Goal: Task Accomplishment & Management: Manage account settings

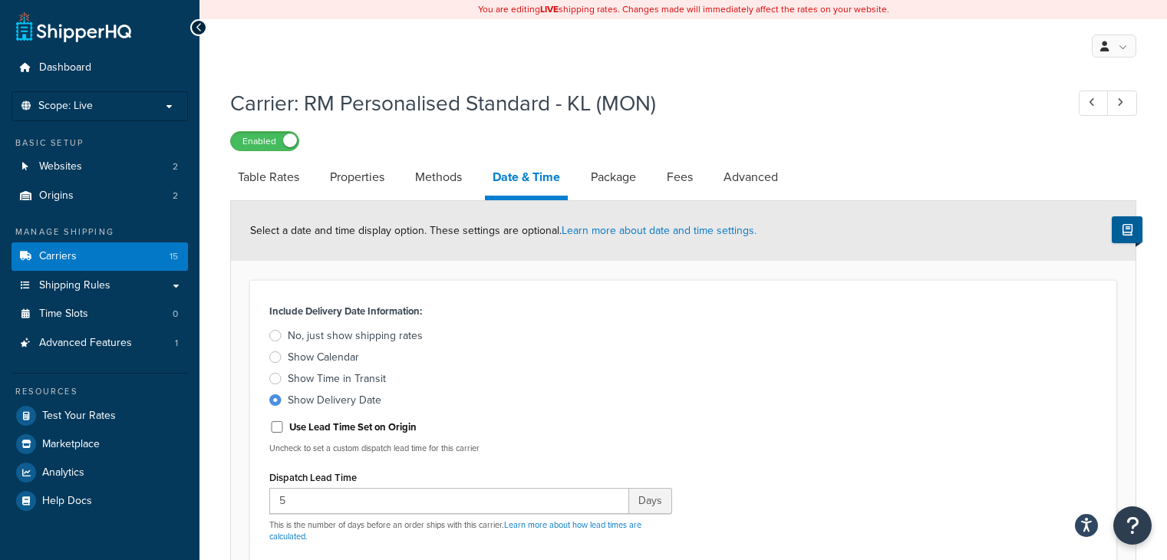
select select "MMMd"
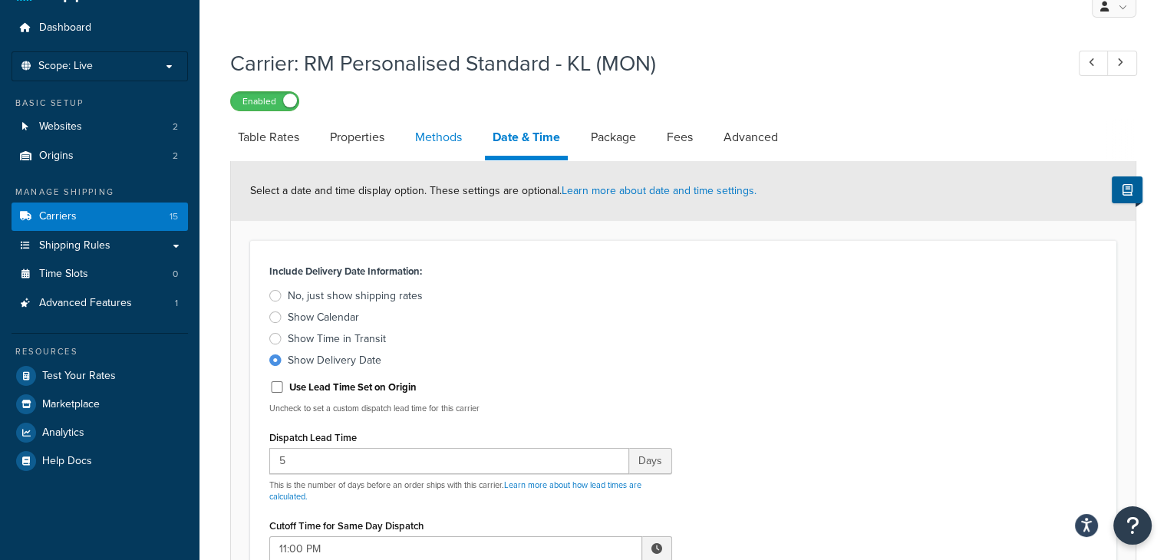
click at [448, 138] on link "Methods" at bounding box center [439, 137] width 62 height 37
select select "25"
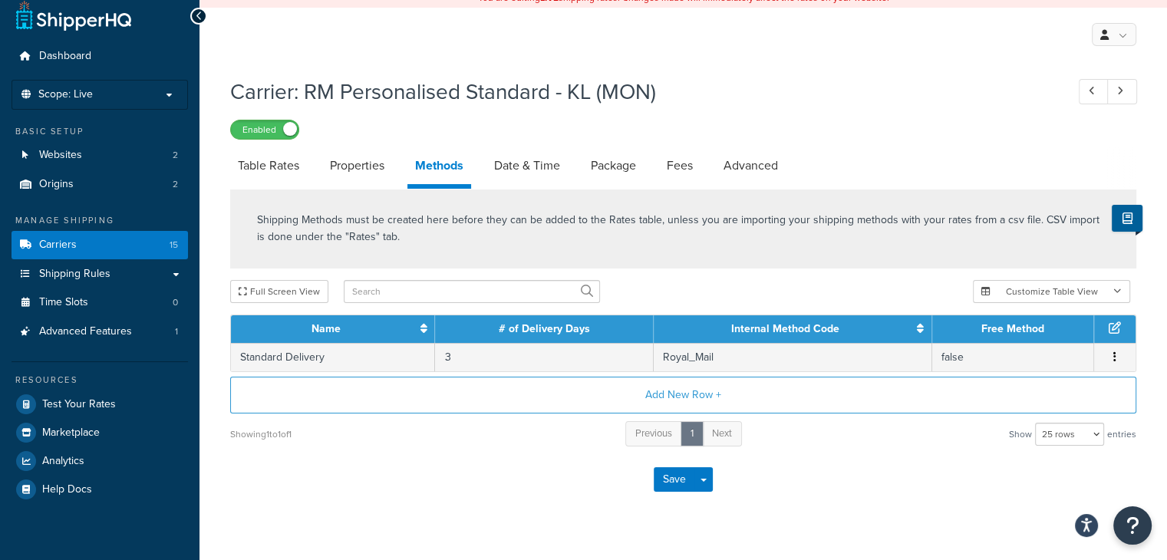
scroll to position [40, 0]
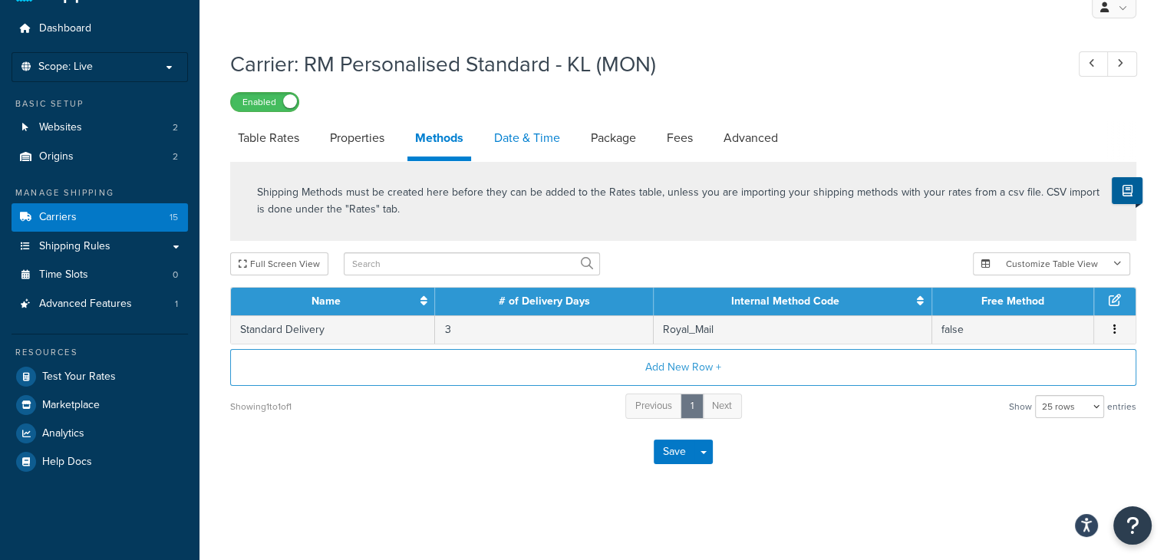
click at [516, 147] on link "Date & Time" at bounding box center [527, 138] width 81 height 37
select select "MMMd"
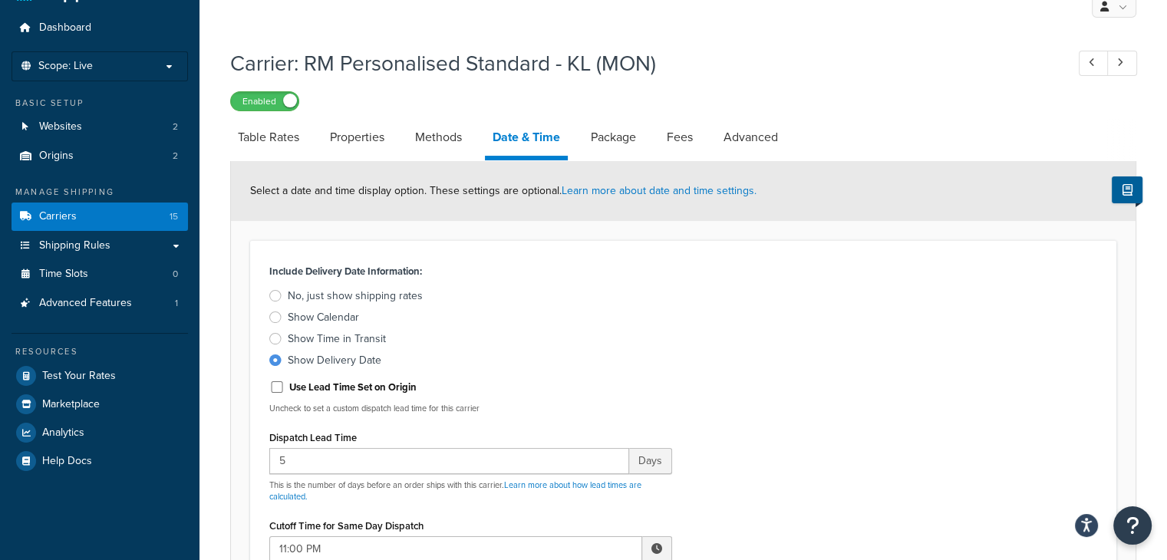
click at [445, 140] on link "Methods" at bounding box center [439, 137] width 62 height 37
select select "25"
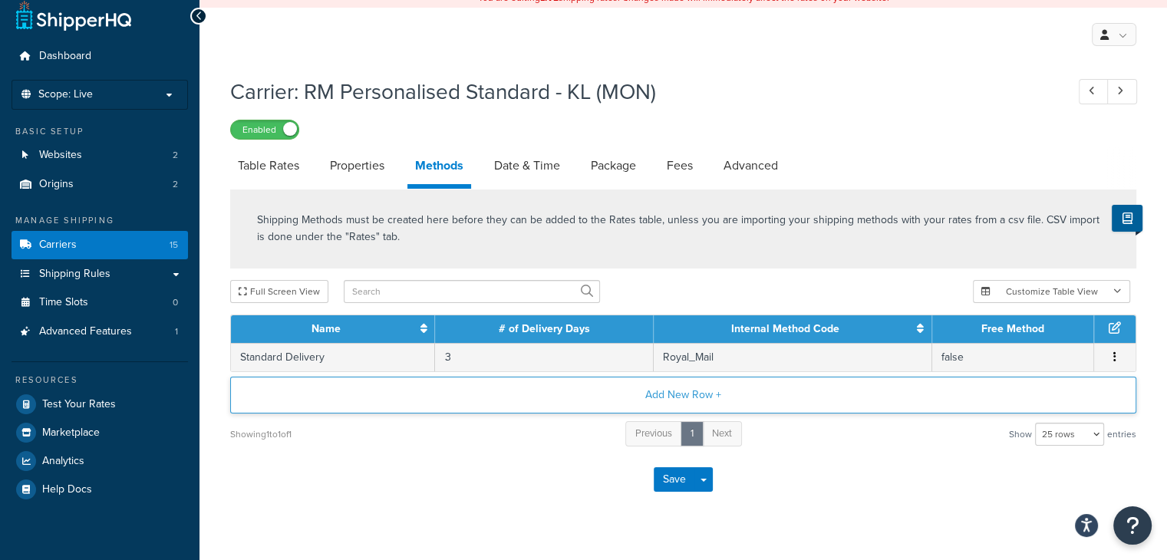
scroll to position [40, 0]
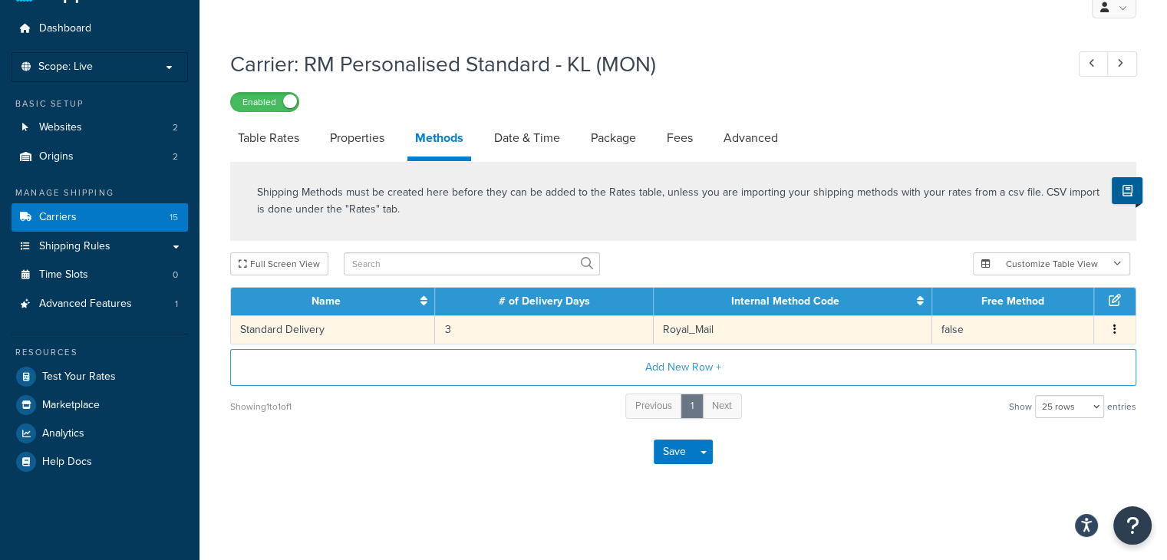
click at [454, 323] on td "3" at bounding box center [544, 329] width 218 height 28
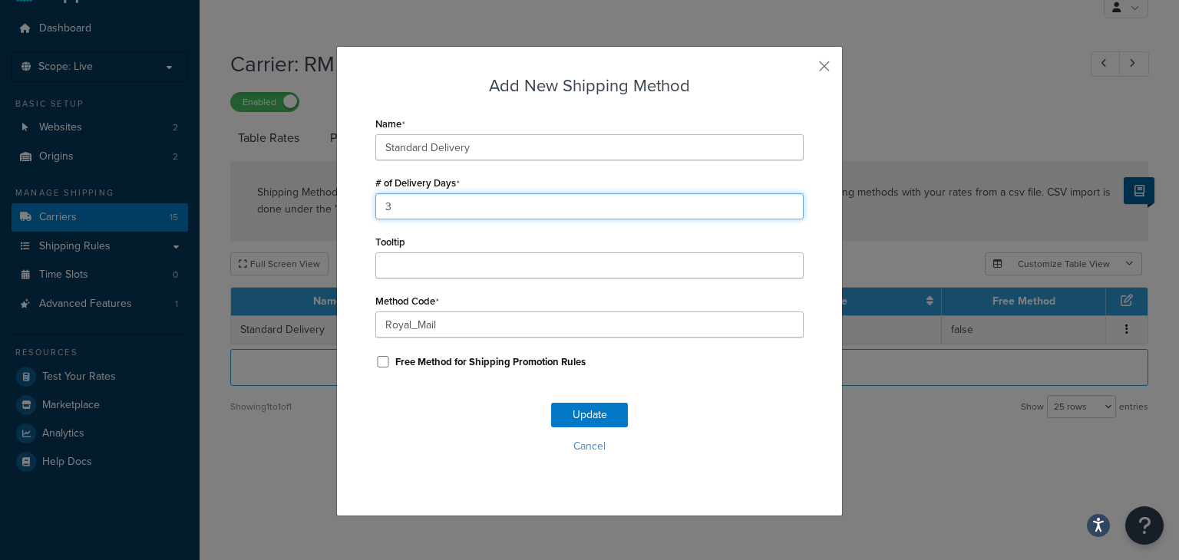
click at [393, 206] on input "3" at bounding box center [589, 206] width 428 height 26
type input "2"
click at [562, 417] on button "Update" at bounding box center [589, 415] width 77 height 25
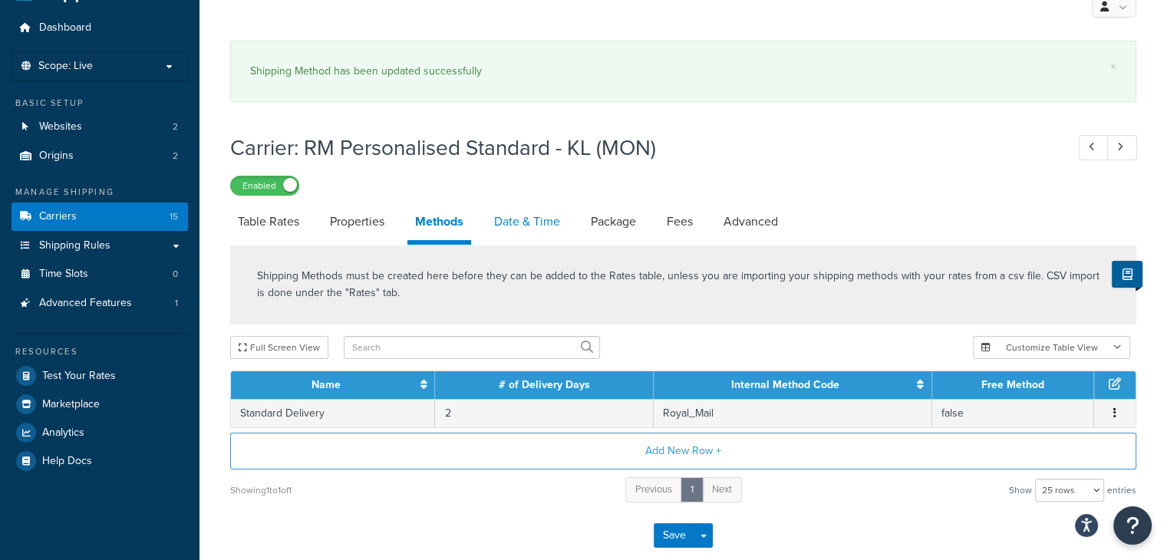
click at [506, 223] on link "Date & Time" at bounding box center [527, 221] width 81 height 37
select select "MMMd"
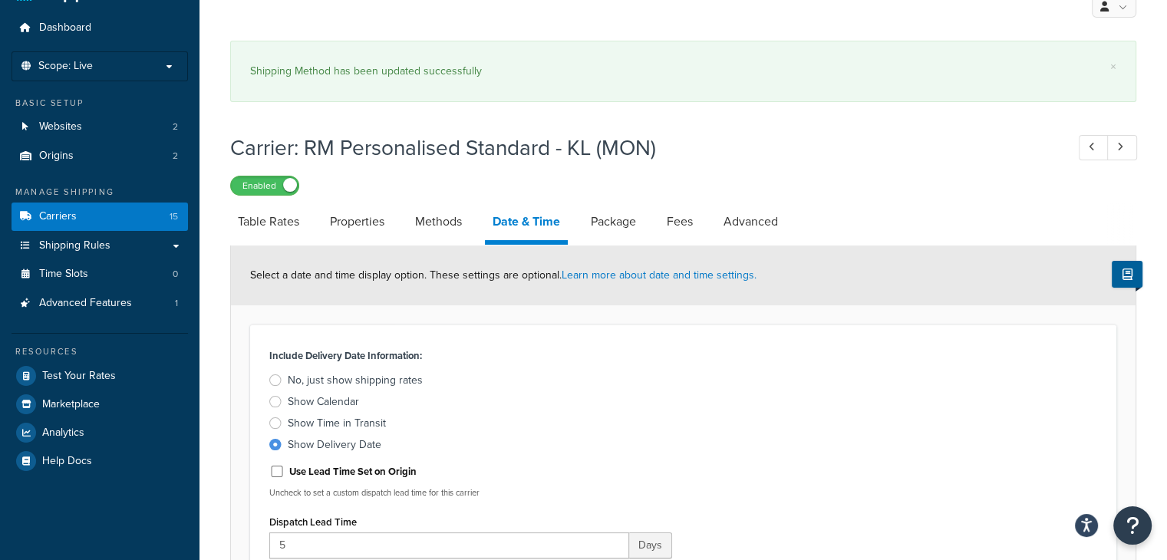
scroll to position [184, 0]
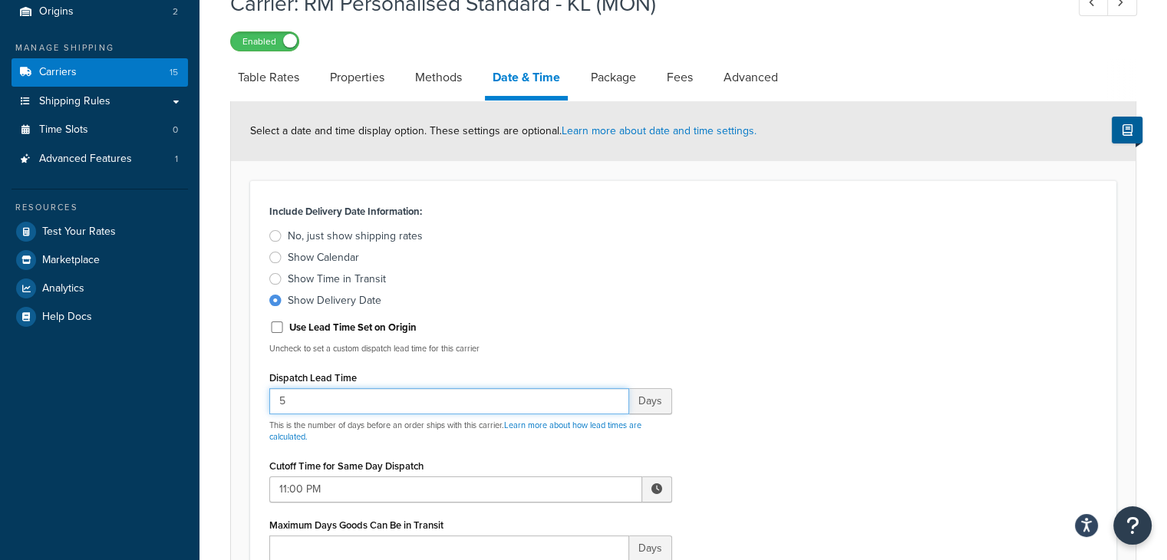
click at [517, 412] on input "5" at bounding box center [449, 401] width 360 height 26
type input "3"
click at [761, 329] on div "Include Delivery Date Information: No, just show shipping rates Show Calendar S…" at bounding box center [683, 395] width 851 height 390
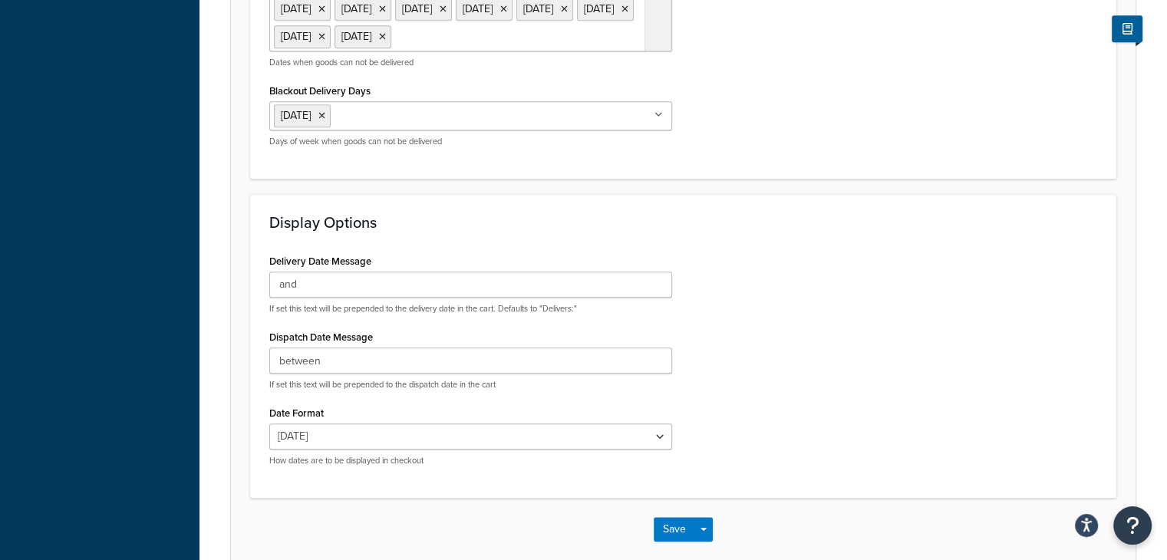
scroll to position [1763, 0]
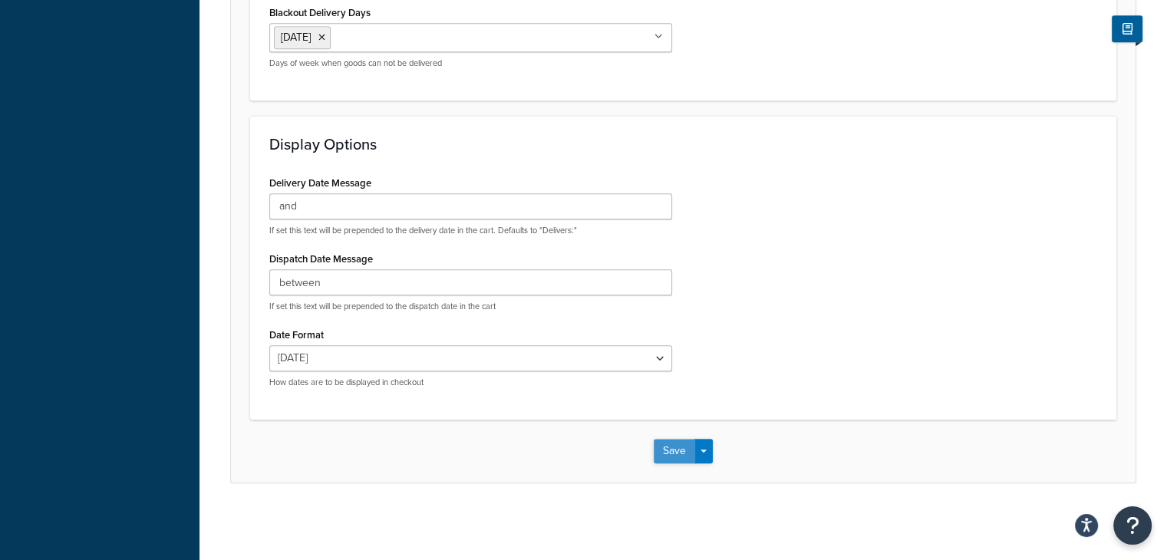
click at [672, 454] on button "Save" at bounding box center [674, 451] width 41 height 25
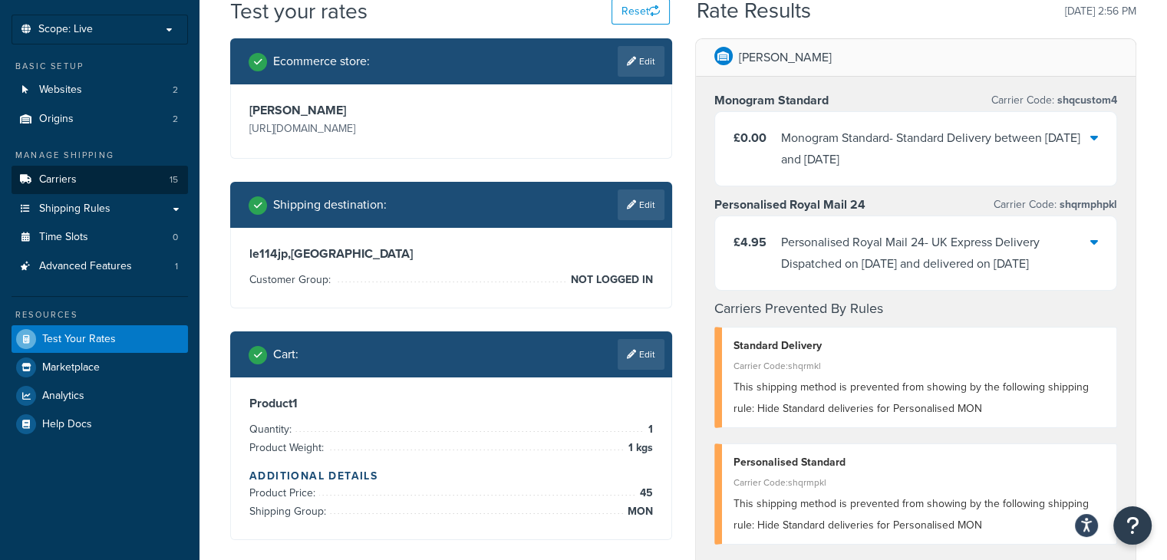
click at [74, 183] on span "Carriers" at bounding box center [58, 179] width 38 height 13
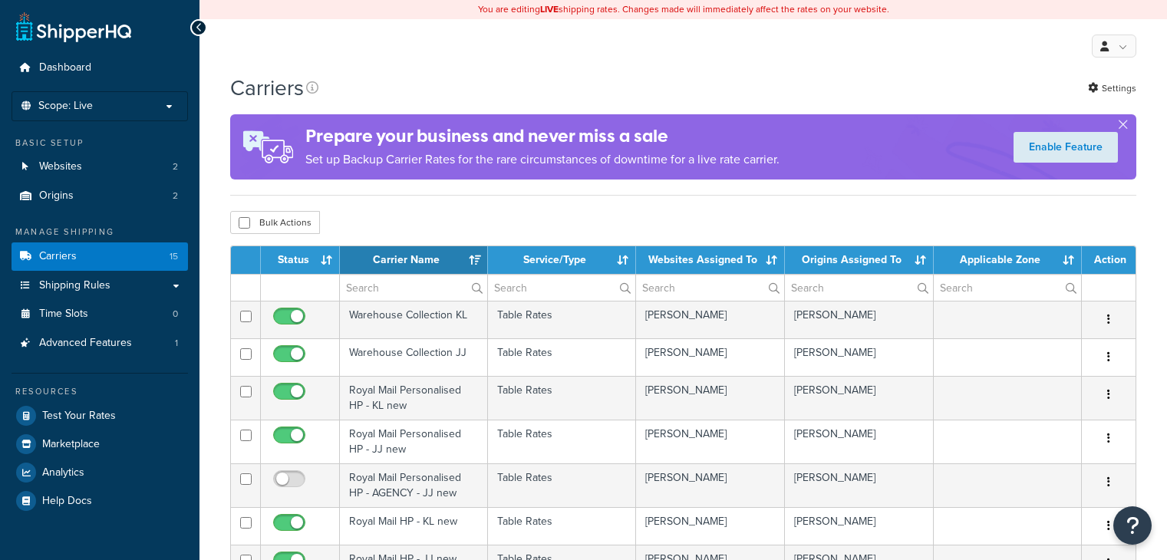
select select "15"
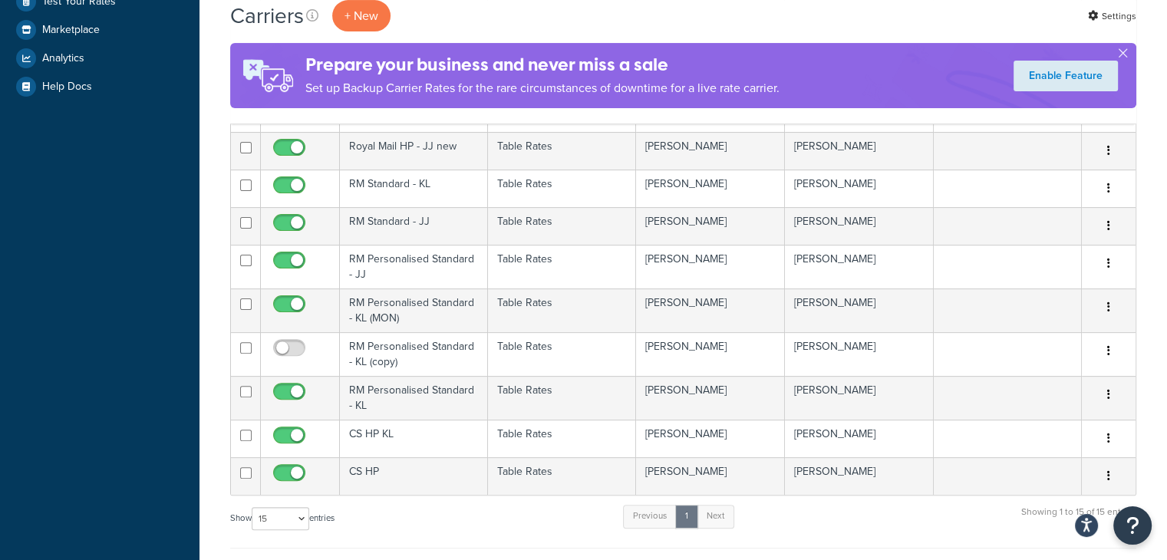
scroll to position [413, 0]
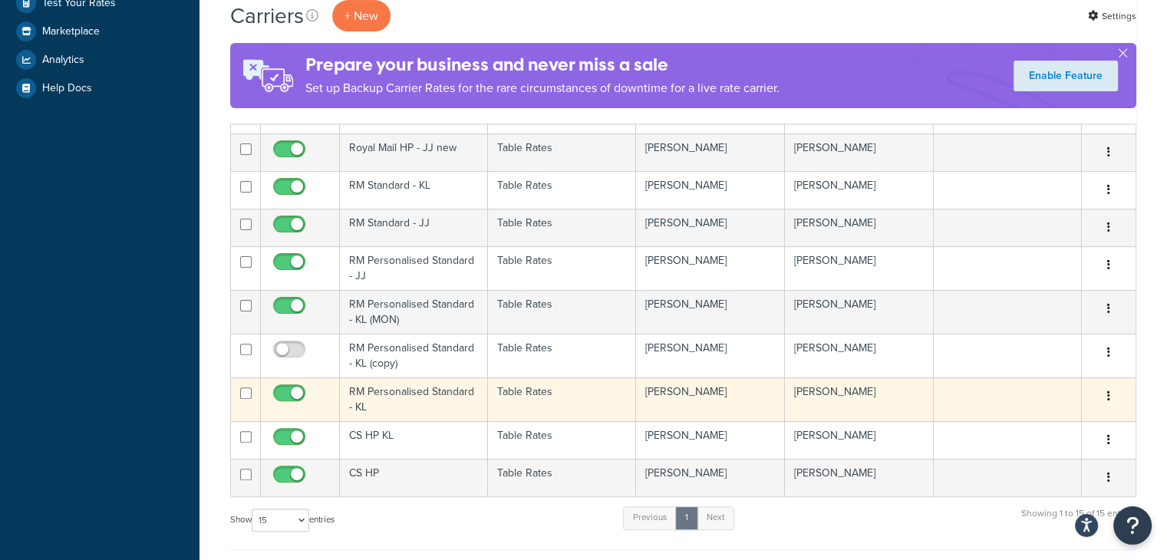
click at [451, 399] on td "RM Personalised Standard - KL" at bounding box center [414, 400] width 148 height 44
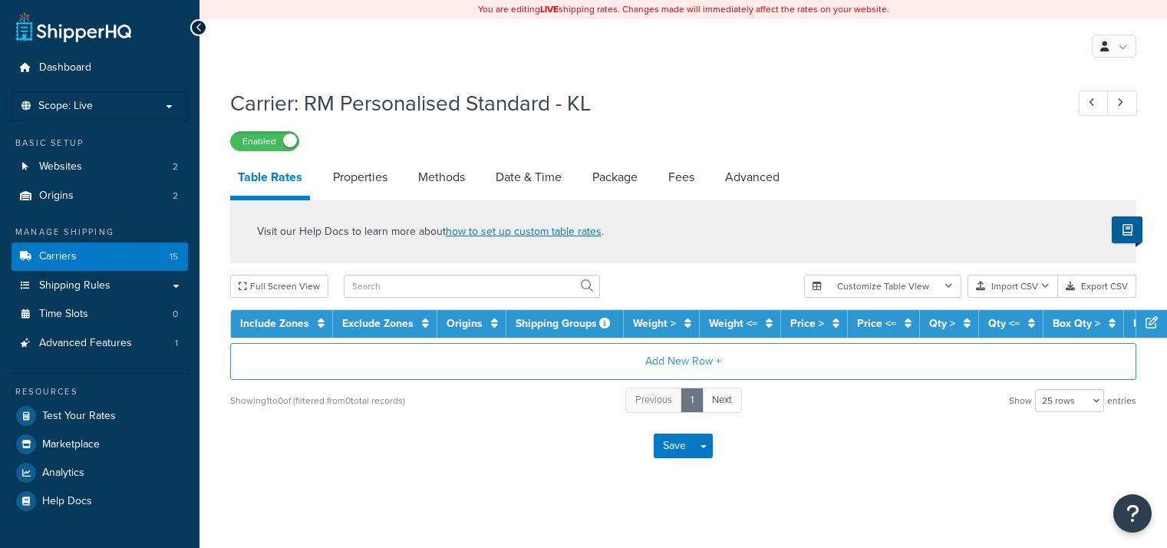
select select "25"
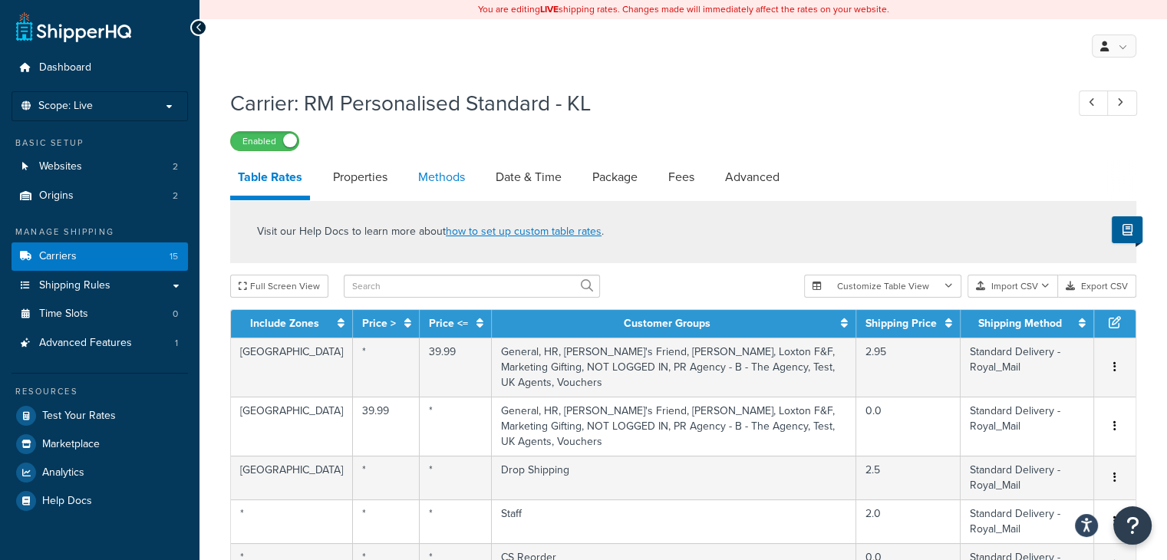
click at [423, 175] on link "Methods" at bounding box center [442, 177] width 62 height 37
select select "25"
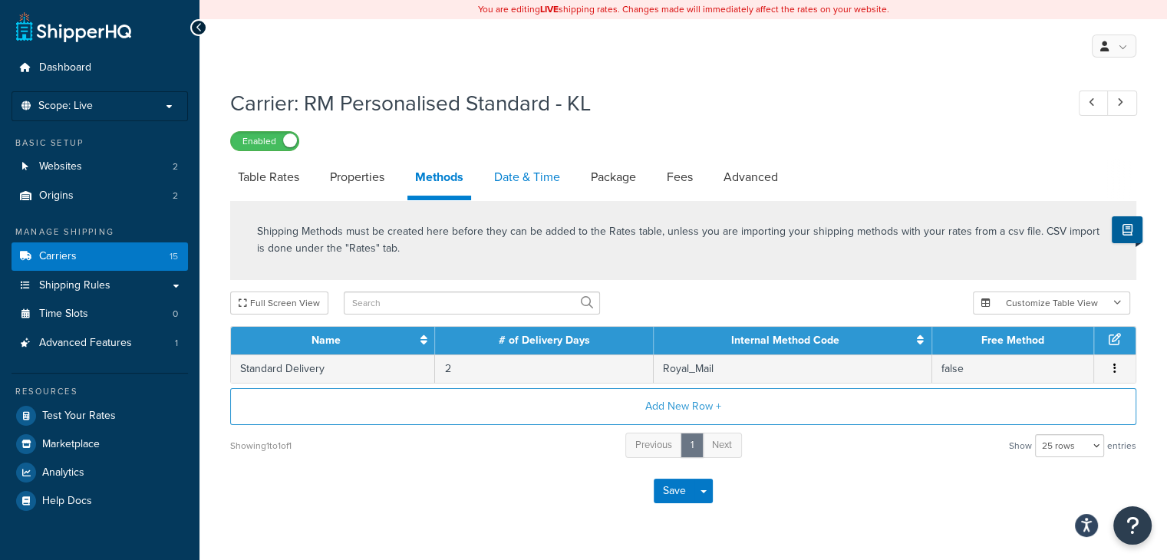
click at [504, 180] on link "Date & Time" at bounding box center [527, 177] width 81 height 37
select select "MMMd"
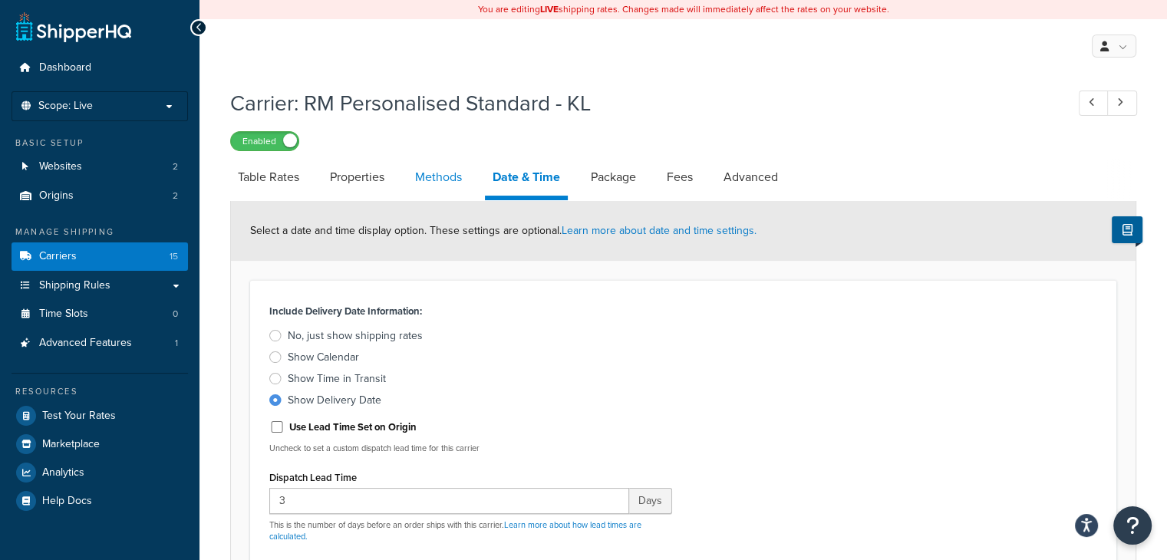
click at [447, 185] on link "Methods" at bounding box center [439, 177] width 62 height 37
select select "25"
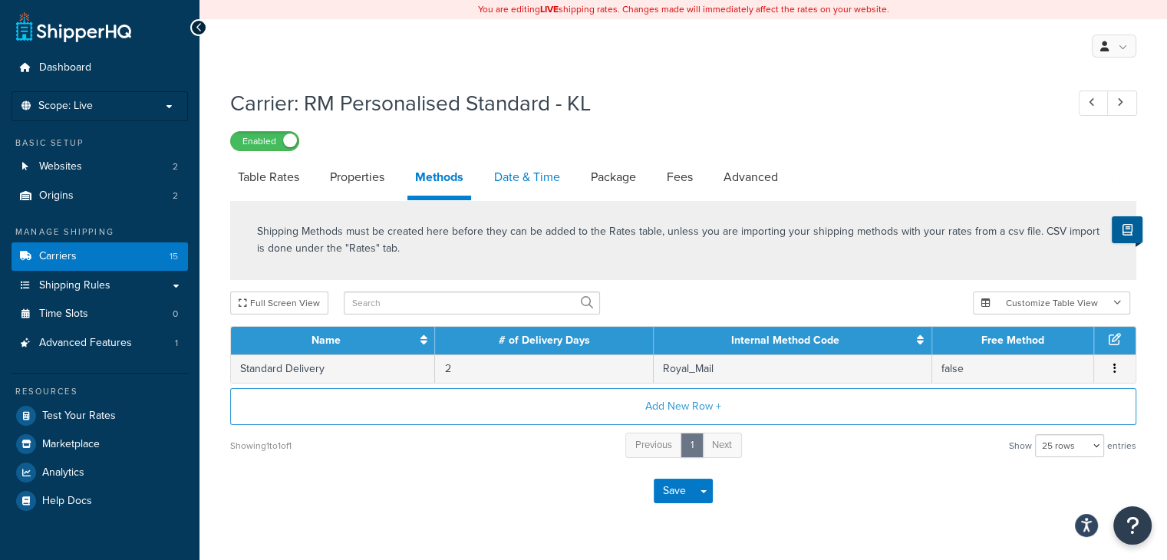
click at [546, 188] on link "Date & Time" at bounding box center [527, 177] width 81 height 37
select select "MMMd"
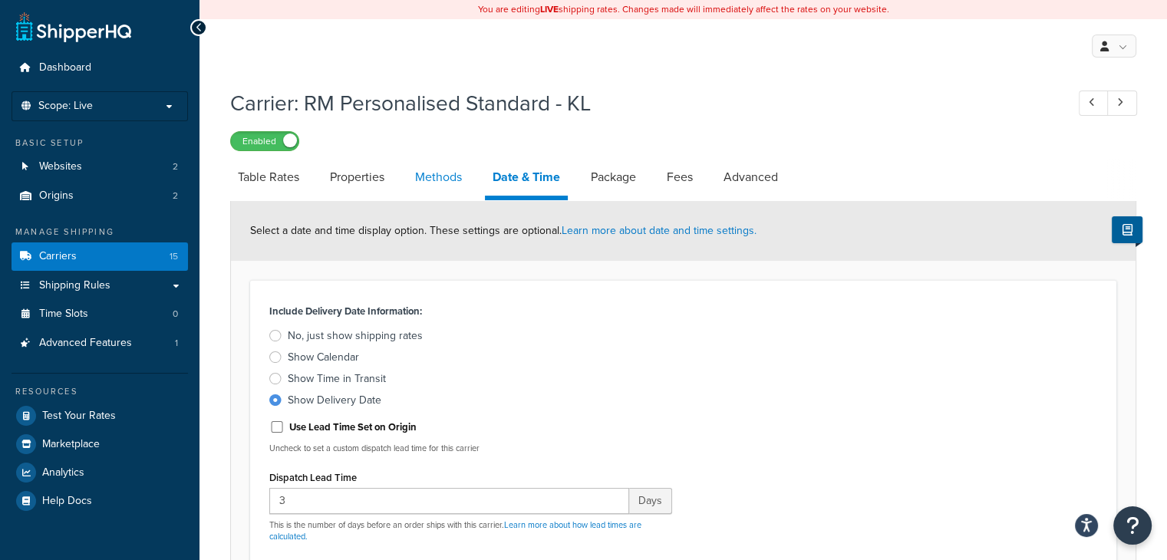
click at [446, 182] on link "Methods" at bounding box center [439, 177] width 62 height 37
select select "25"
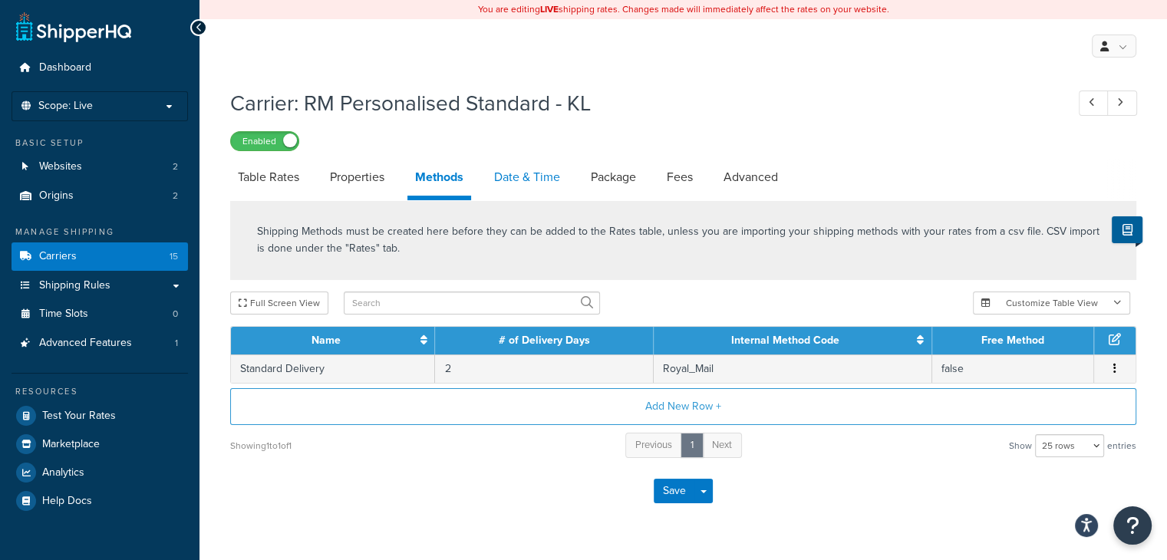
click at [507, 180] on link "Date & Time" at bounding box center [527, 177] width 81 height 37
select select "MMMd"
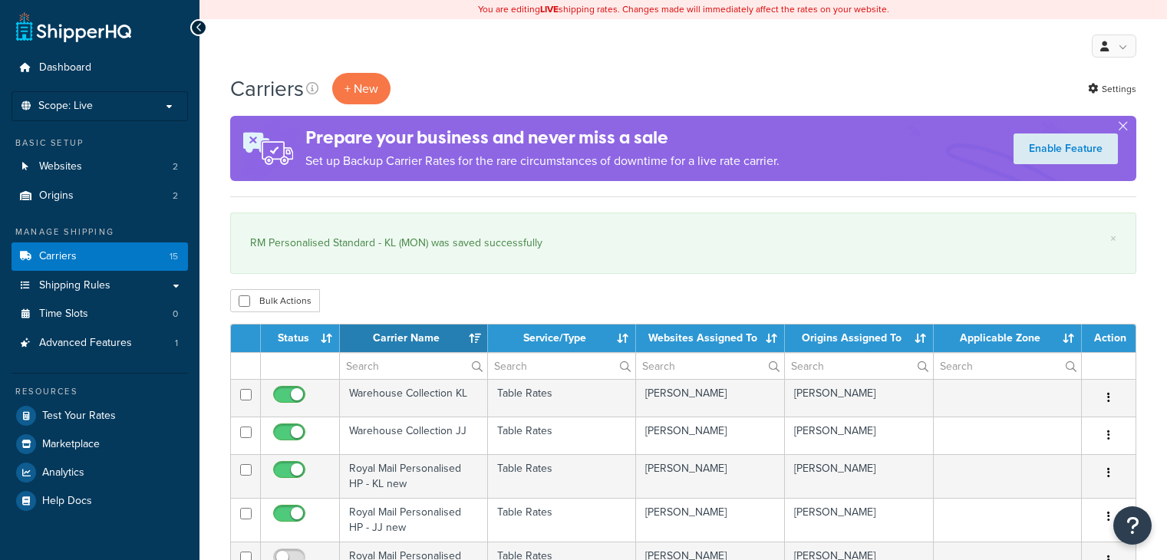
select select "15"
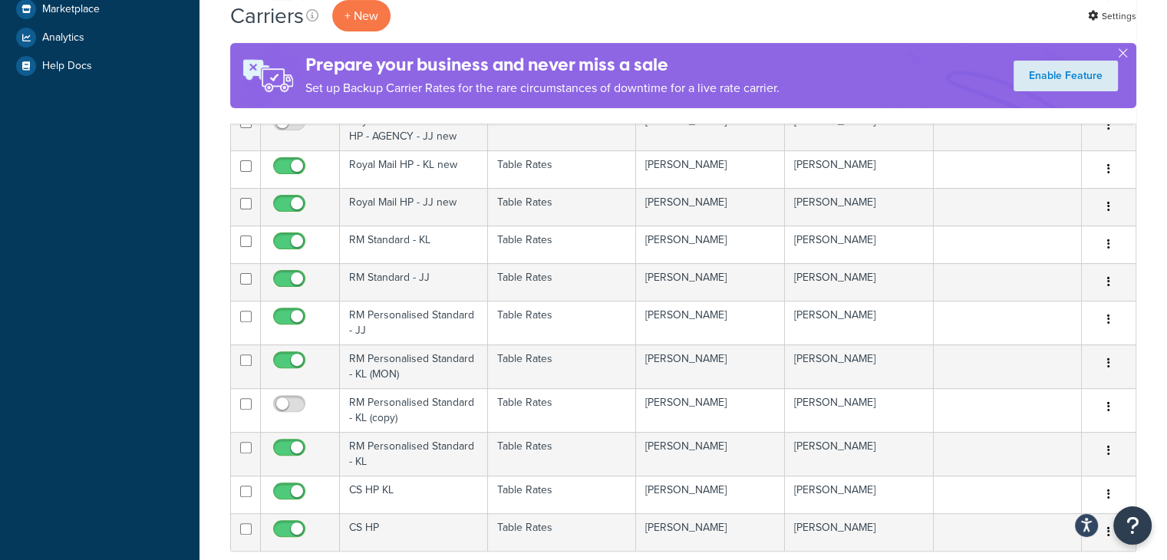
scroll to position [436, 0]
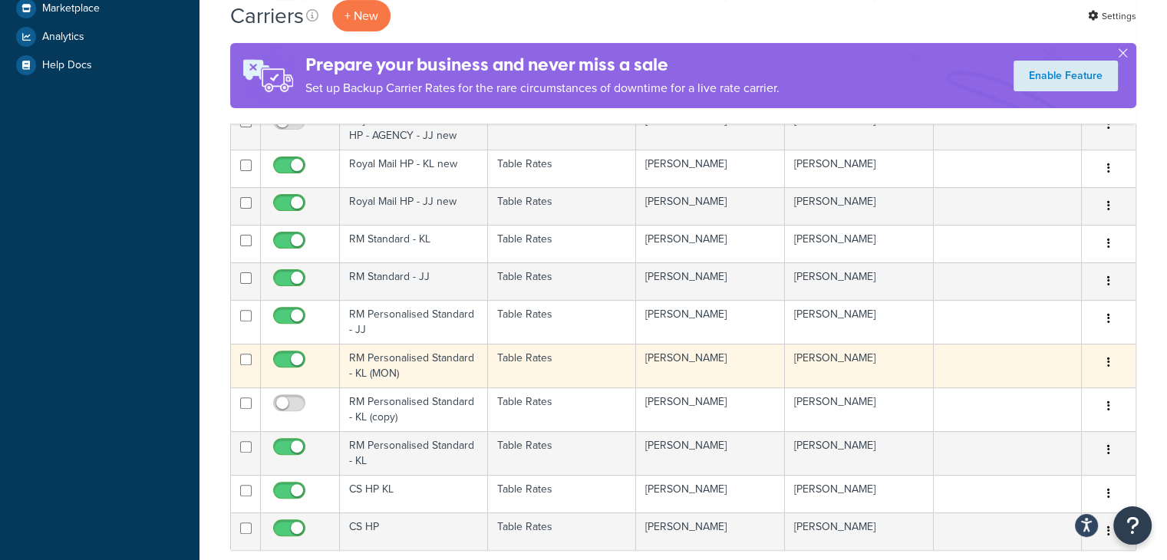
click at [541, 369] on td "Table Rates" at bounding box center [562, 366] width 148 height 44
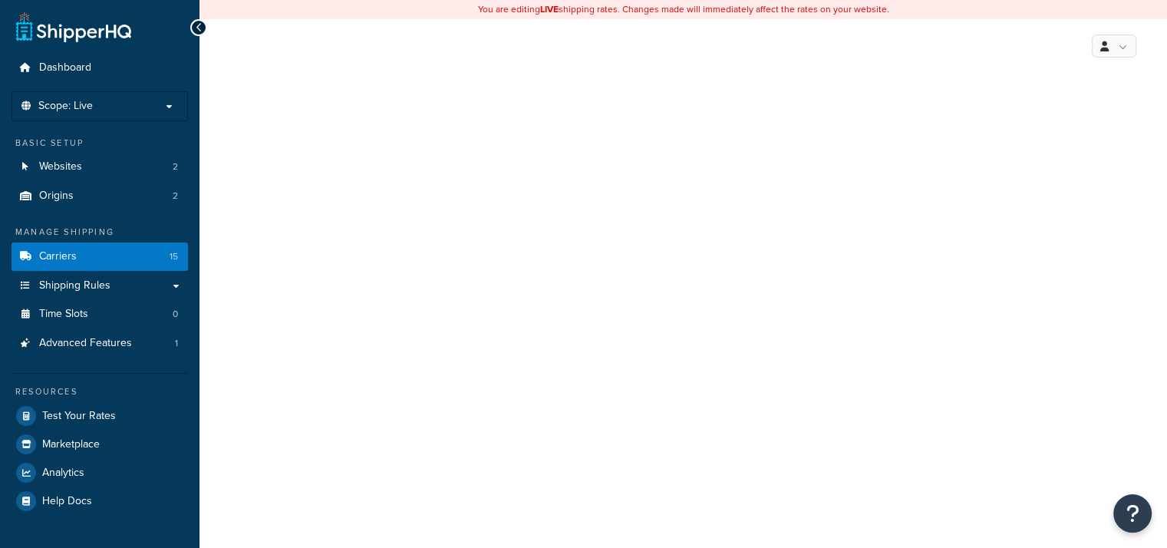
select select "25"
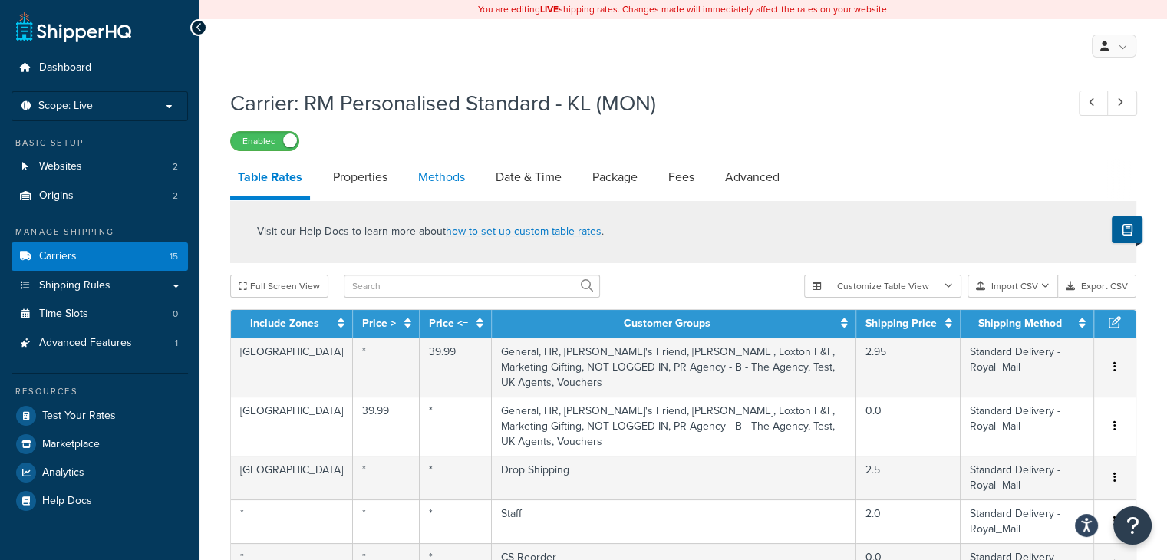
click at [439, 184] on link "Methods" at bounding box center [442, 177] width 62 height 37
select select "25"
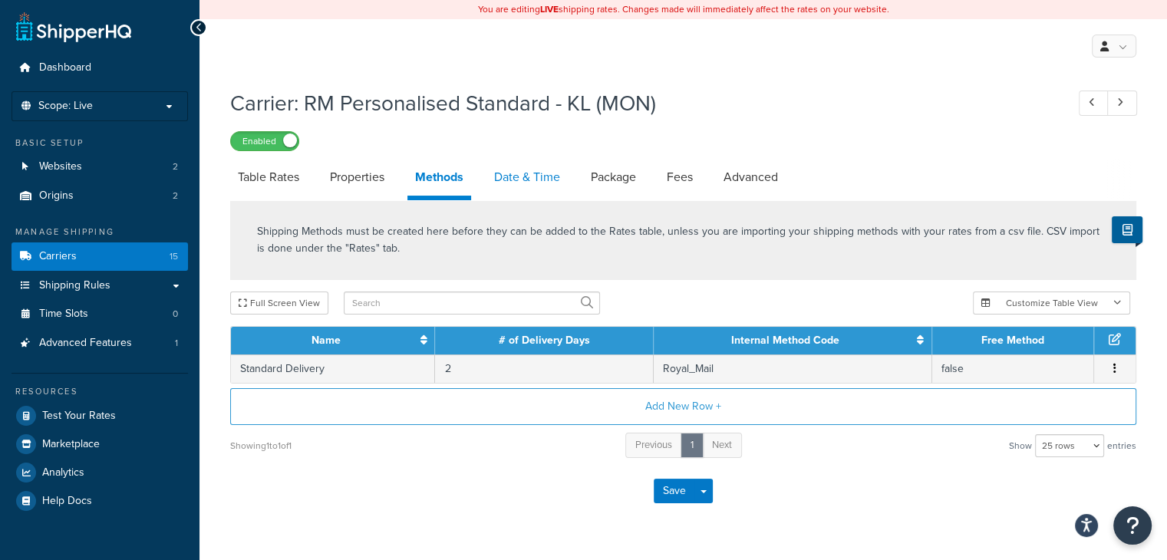
click at [518, 188] on link "Date & Time" at bounding box center [527, 177] width 81 height 37
select select "MMMd"
